Goal: Task Accomplishment & Management: Complete application form

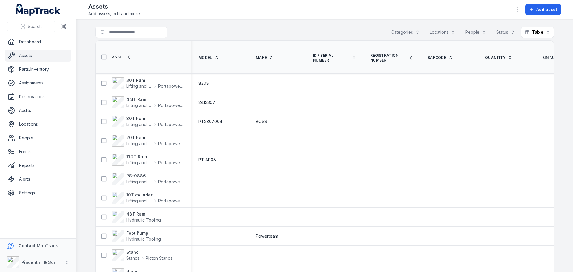
click at [395, 32] on button "Categories" at bounding box center [406, 32] width 36 height 11
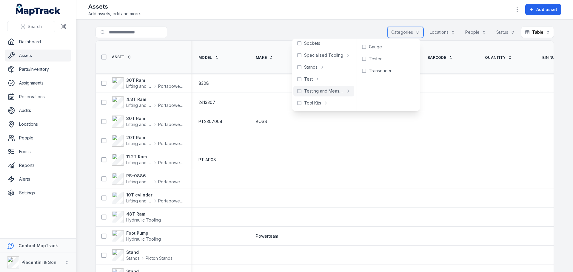
scroll to position [260, 0]
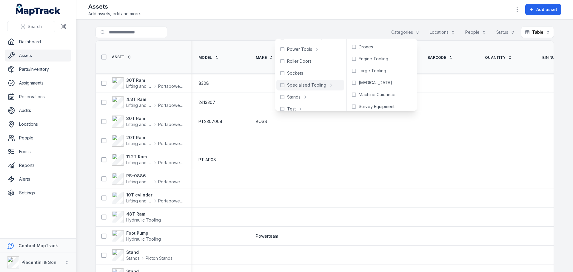
click at [241, 31] on div "Search for assets Categories Locations People Status Table *****" at bounding box center [325, 34] width 459 height 14
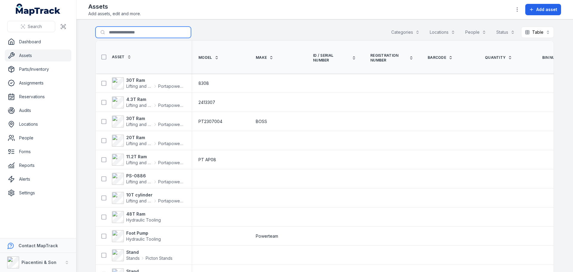
click at [117, 32] on input "Search for assets" at bounding box center [144, 32] width 96 height 11
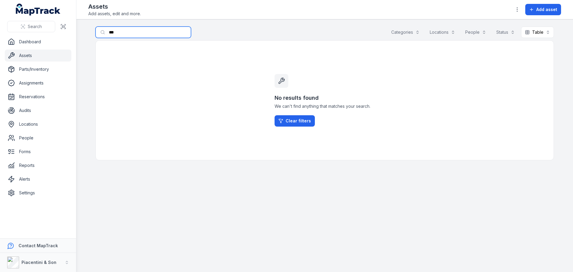
type input "***"
click at [212, 33] on div "Search for assets *** Categories Locations People Status Table *****" at bounding box center [325, 34] width 459 height 14
click at [128, 32] on input "***" at bounding box center [144, 32] width 96 height 11
click at [211, 25] on main "Search for assets Categories Locations People Status Table ***** No results fou…" at bounding box center [324, 145] width 497 height 253
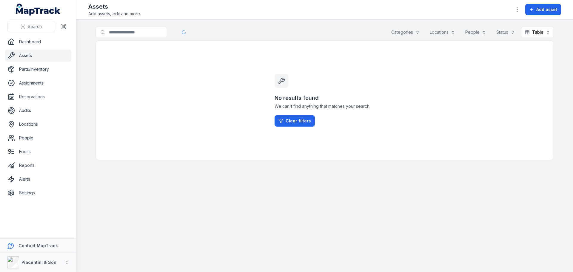
click at [553, 15] on div "Assets Add assets, edit and more. Add asset" at bounding box center [324, 9] width 473 height 14
click at [554, 10] on span "Add asset" at bounding box center [547, 10] width 21 height 6
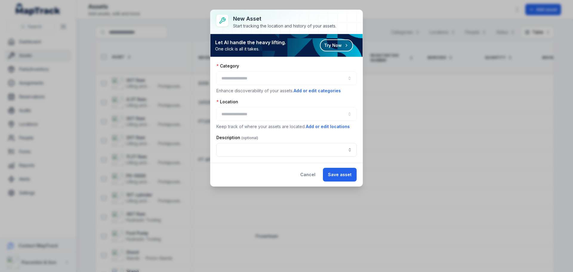
click at [256, 81] on div at bounding box center [287, 78] width 140 height 14
click at [253, 79] on button "button" at bounding box center [287, 78] width 140 height 14
click at [259, 66] on div "Category" at bounding box center [287, 66] width 140 height 6
click at [313, 89] on button "Add or edit categories" at bounding box center [318, 91] width 48 height 7
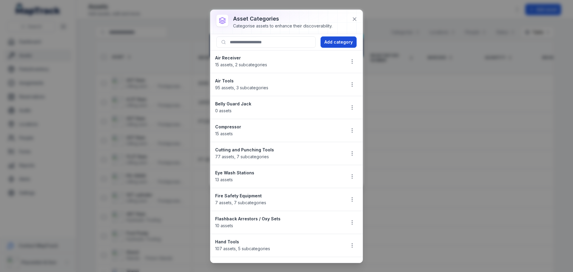
click at [346, 39] on button "Add category" at bounding box center [339, 41] width 36 height 11
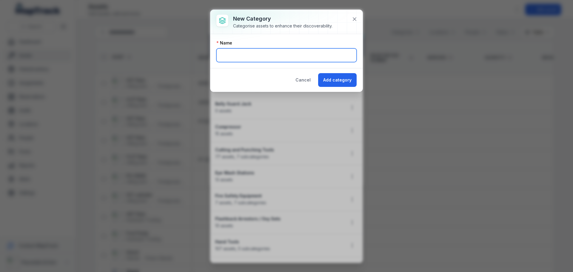
click at [283, 53] on input "text" at bounding box center [287, 55] width 140 height 14
type input "*"
click at [304, 77] on button "Cancel" at bounding box center [303, 80] width 25 height 14
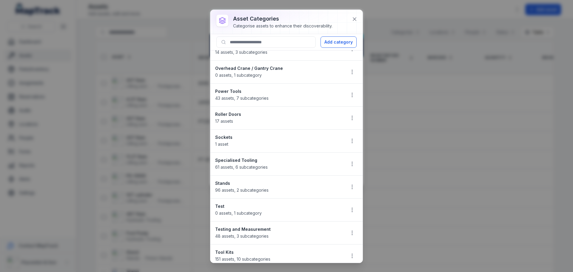
scroll to position [443, 0]
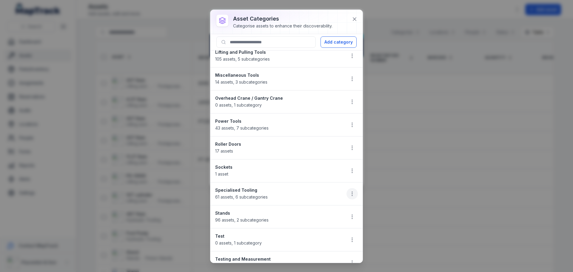
click at [349, 196] on icon "button" at bounding box center [352, 194] width 6 height 6
click at [340, 209] on div "Edit" at bounding box center [317, 209] width 67 height 11
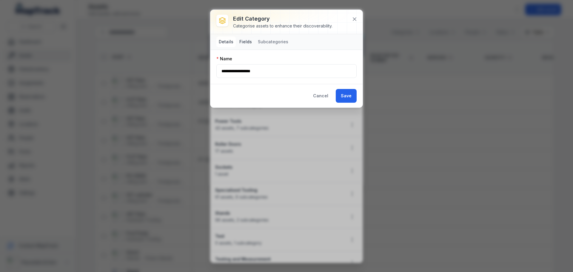
click at [242, 43] on button "Fields" at bounding box center [245, 41] width 17 height 11
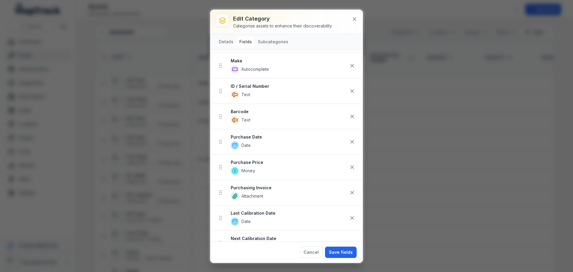
scroll to position [60, 0]
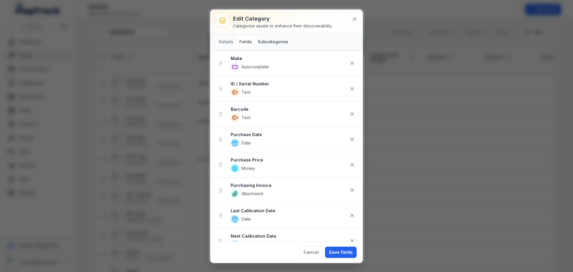
click at [268, 44] on button "Subcategories" at bounding box center [273, 41] width 35 height 11
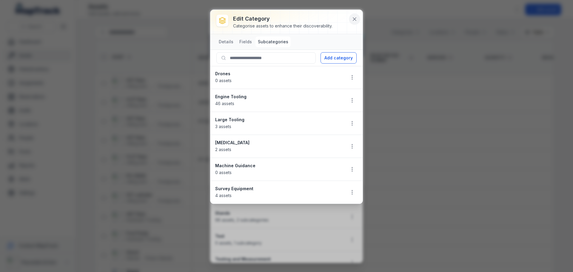
click at [356, 16] on icon at bounding box center [355, 19] width 6 height 6
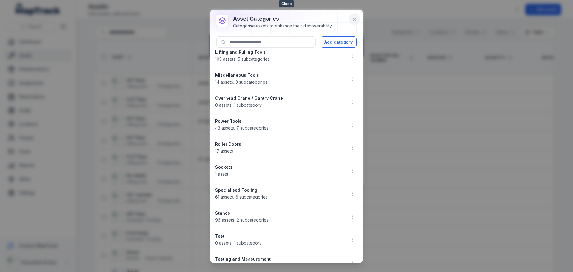
click at [355, 20] on icon at bounding box center [354, 19] width 3 height 3
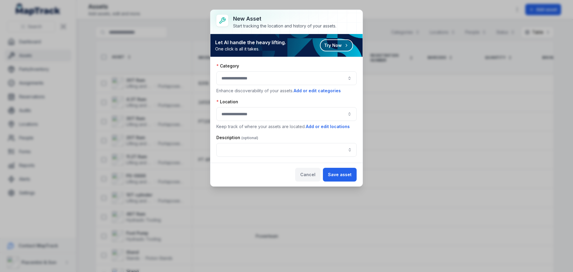
click at [306, 177] on button "Cancel" at bounding box center [307, 175] width 25 height 14
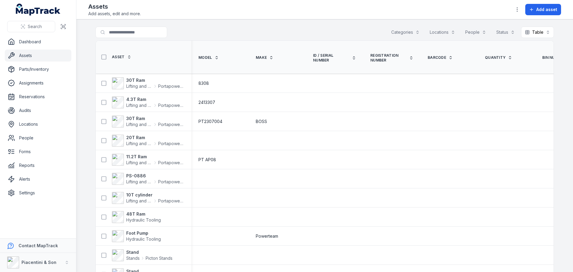
click at [410, 29] on button "Categories" at bounding box center [406, 32] width 36 height 11
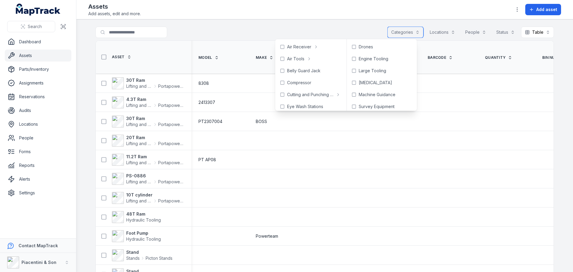
click at [410, 29] on button "Categories" at bounding box center [406, 32] width 36 height 11
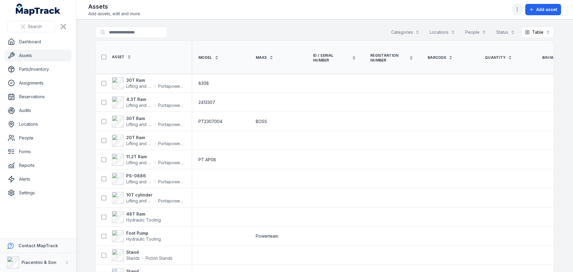
click at [515, 7] on icon "button" at bounding box center [518, 10] width 6 height 6
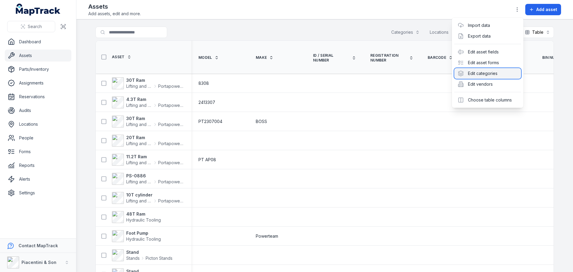
click at [496, 71] on div "Edit categories" at bounding box center [488, 73] width 67 height 11
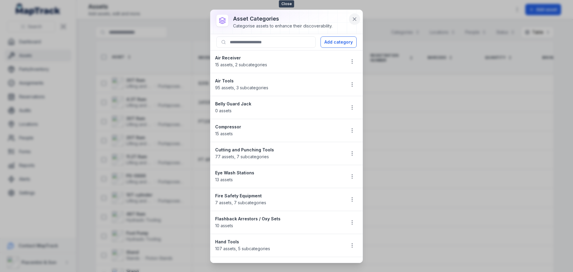
click at [352, 18] on icon at bounding box center [355, 19] width 6 height 6
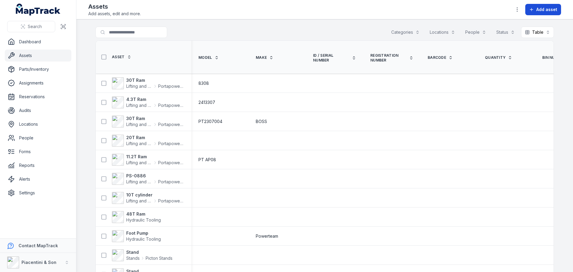
click at [547, 8] on span "Add asset" at bounding box center [547, 10] width 21 height 6
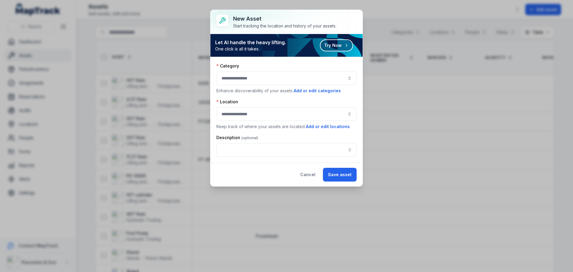
click at [313, 76] on button "button" at bounding box center [287, 78] width 140 height 14
